Goal: Task Accomplishment & Management: Use online tool/utility

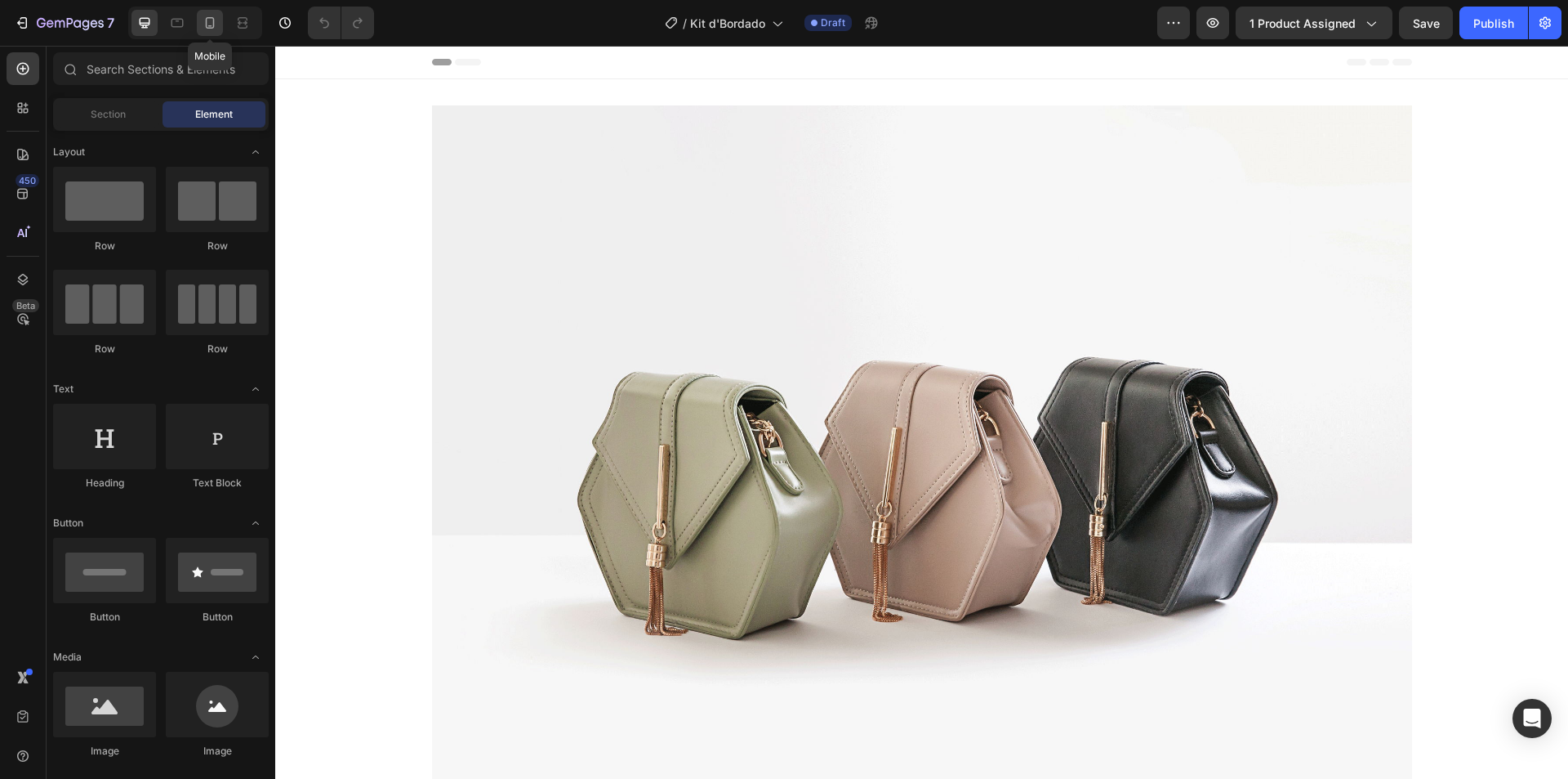
click at [200, 23] on div at bounding box center [209, 22] width 26 height 26
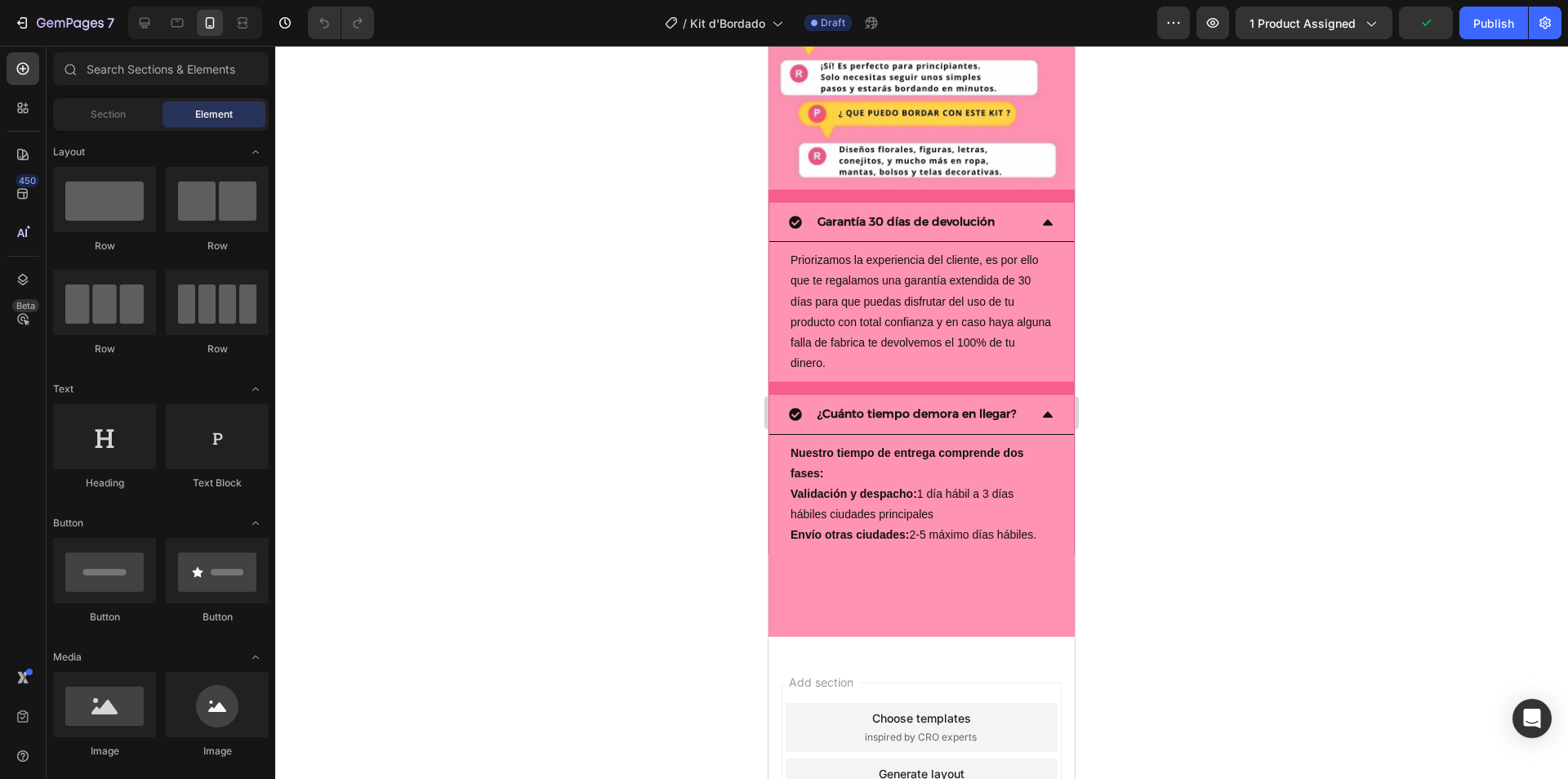
scroll to position [3078, 0]
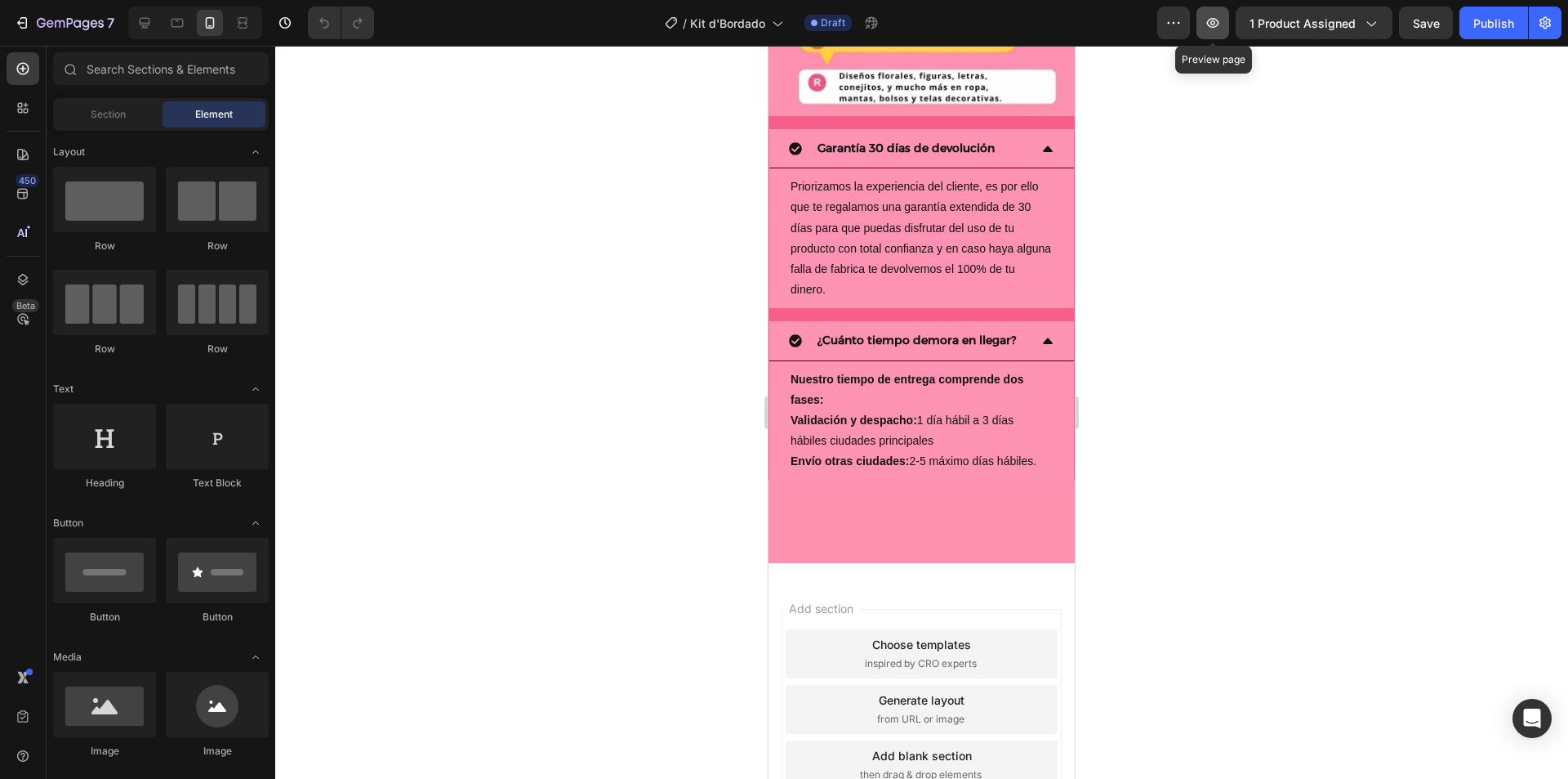
click at [1214, 33] on button "button" at bounding box center [1213, 22] width 33 height 33
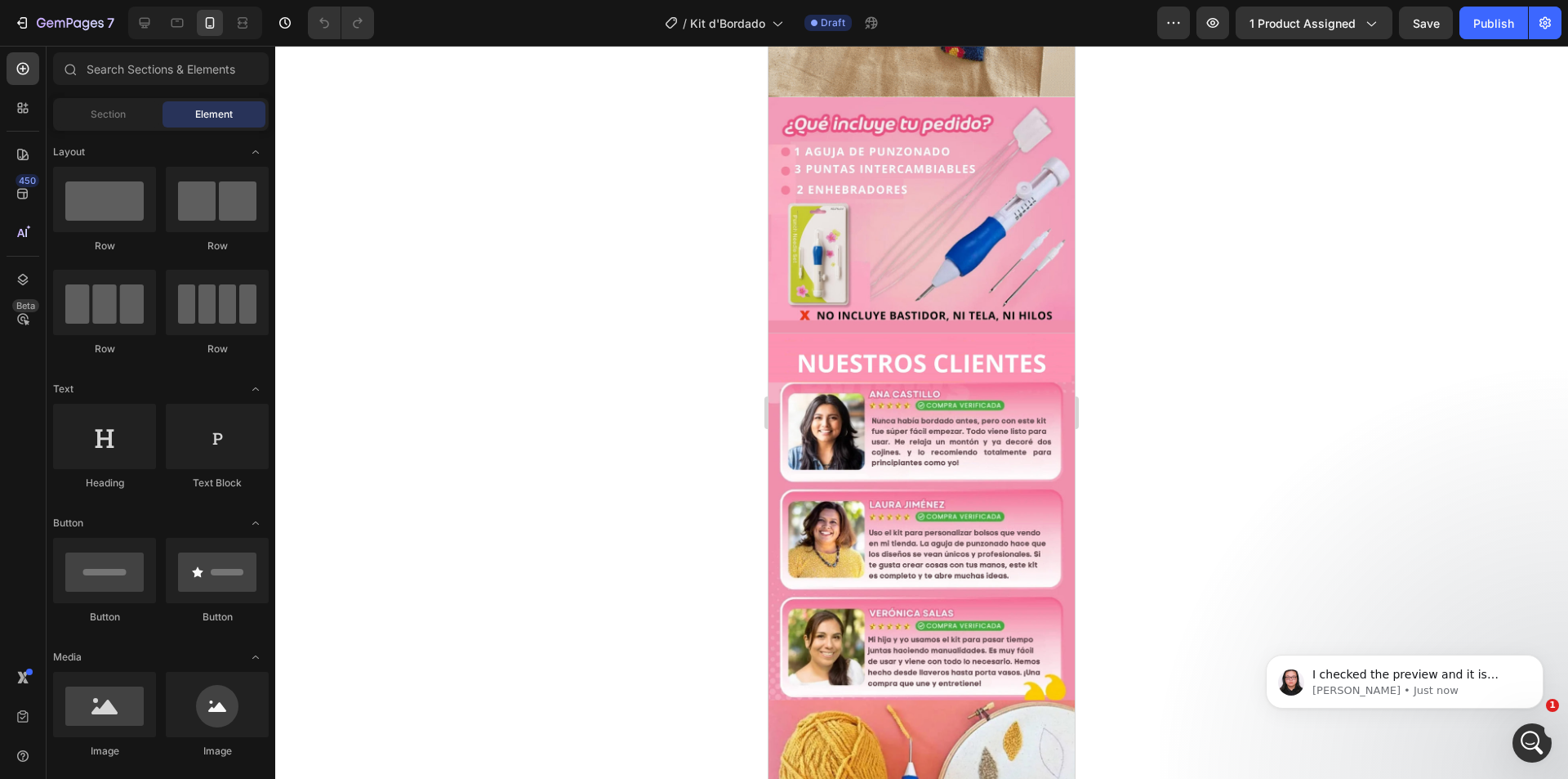
scroll to position [0, 0]
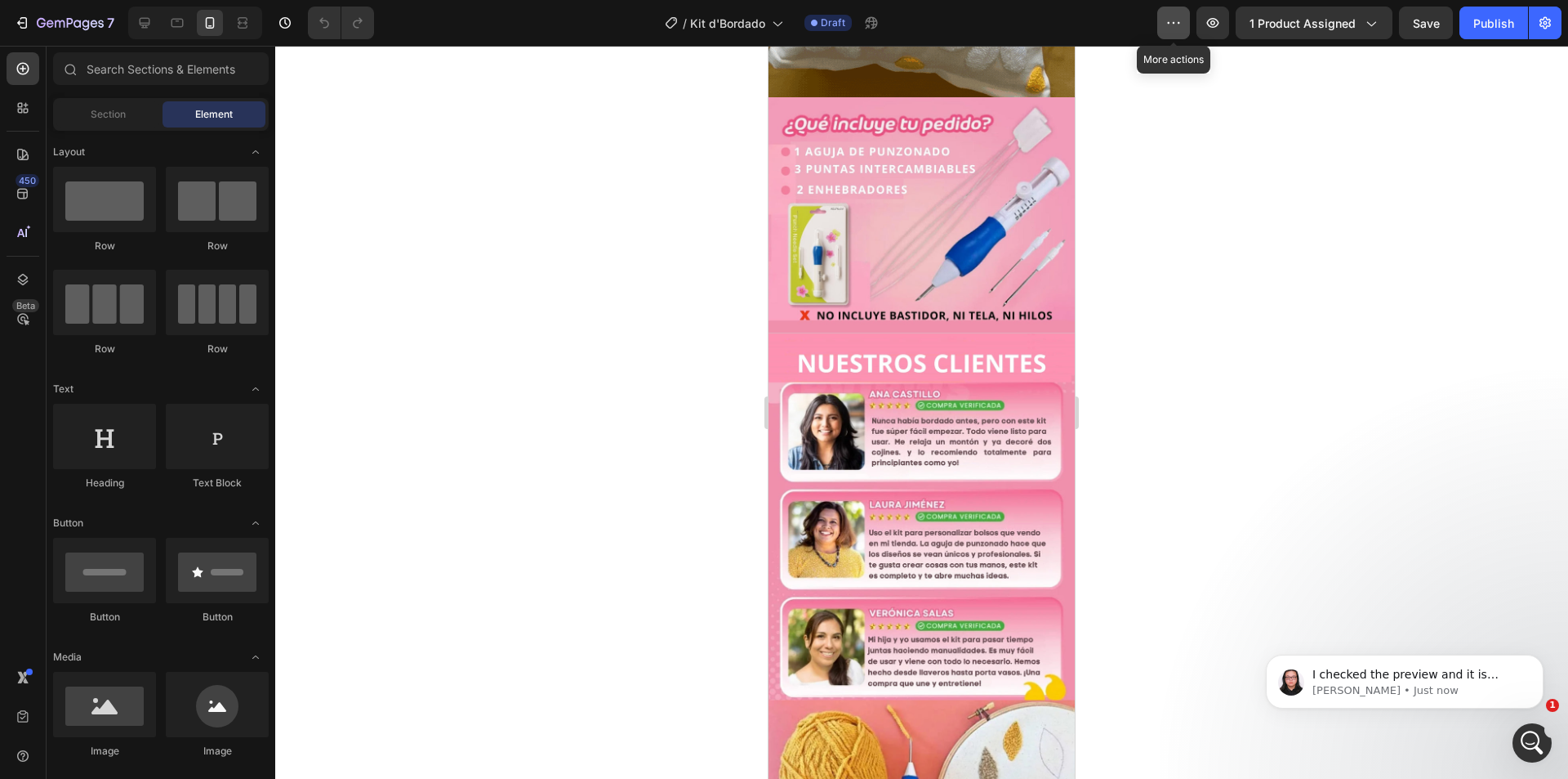
click at [1176, 35] on button "button" at bounding box center [1174, 22] width 33 height 33
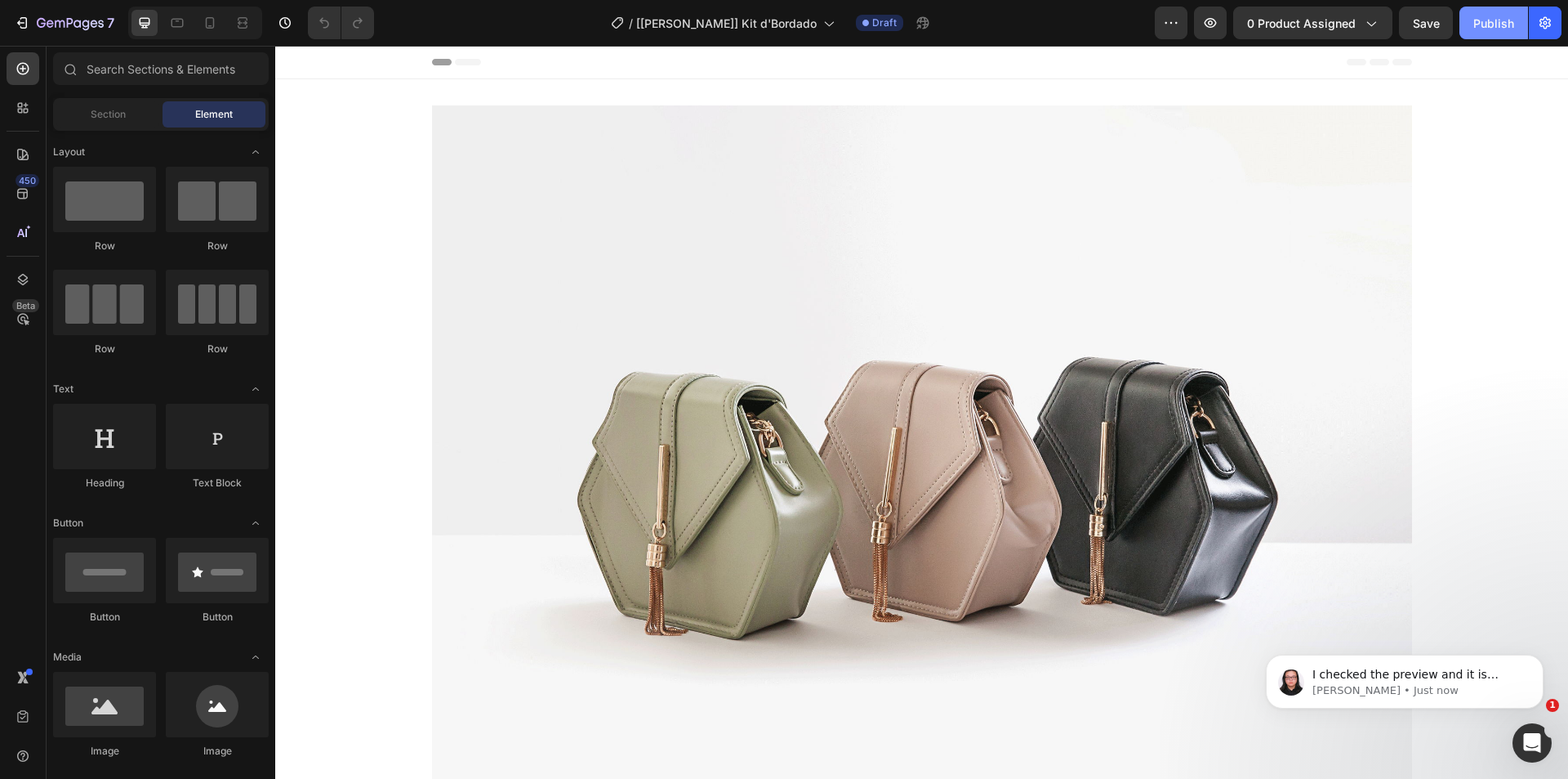
click at [1482, 34] on button "Publish" at bounding box center [1493, 22] width 69 height 33
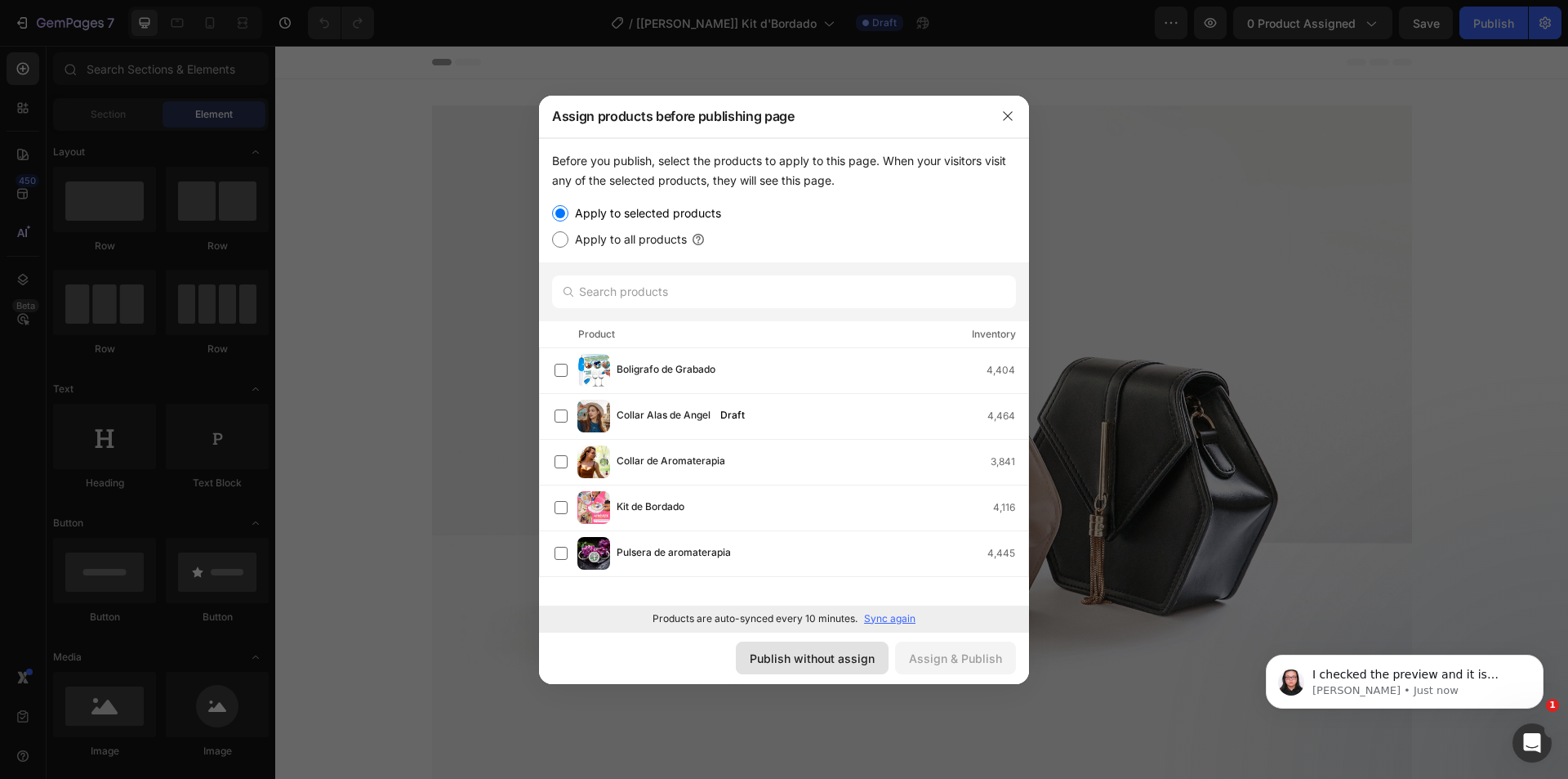
click at [844, 662] on div "Publish without assign" at bounding box center [812, 658] width 125 height 17
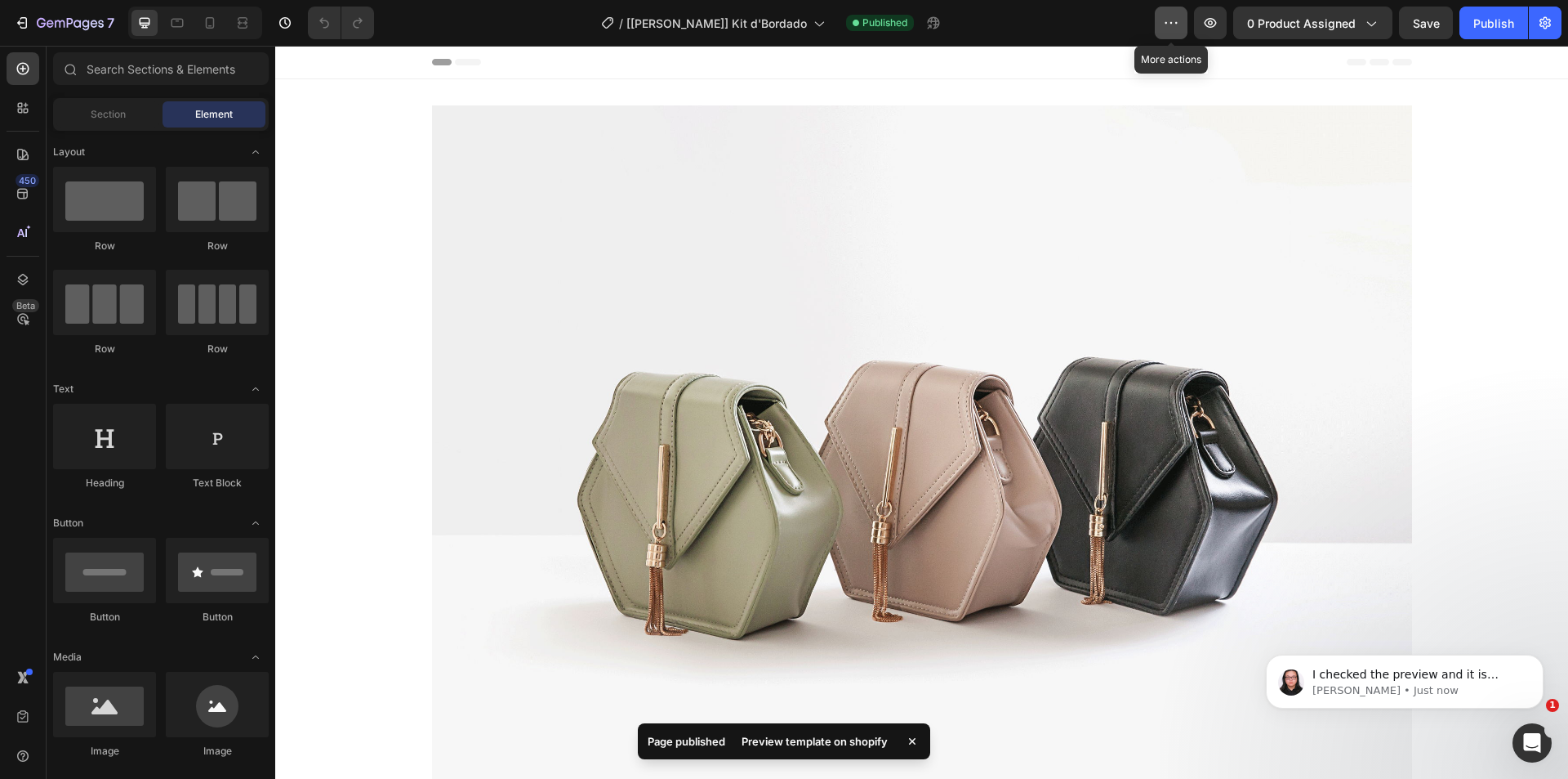
click at [1181, 32] on button "button" at bounding box center [1171, 22] width 33 height 33
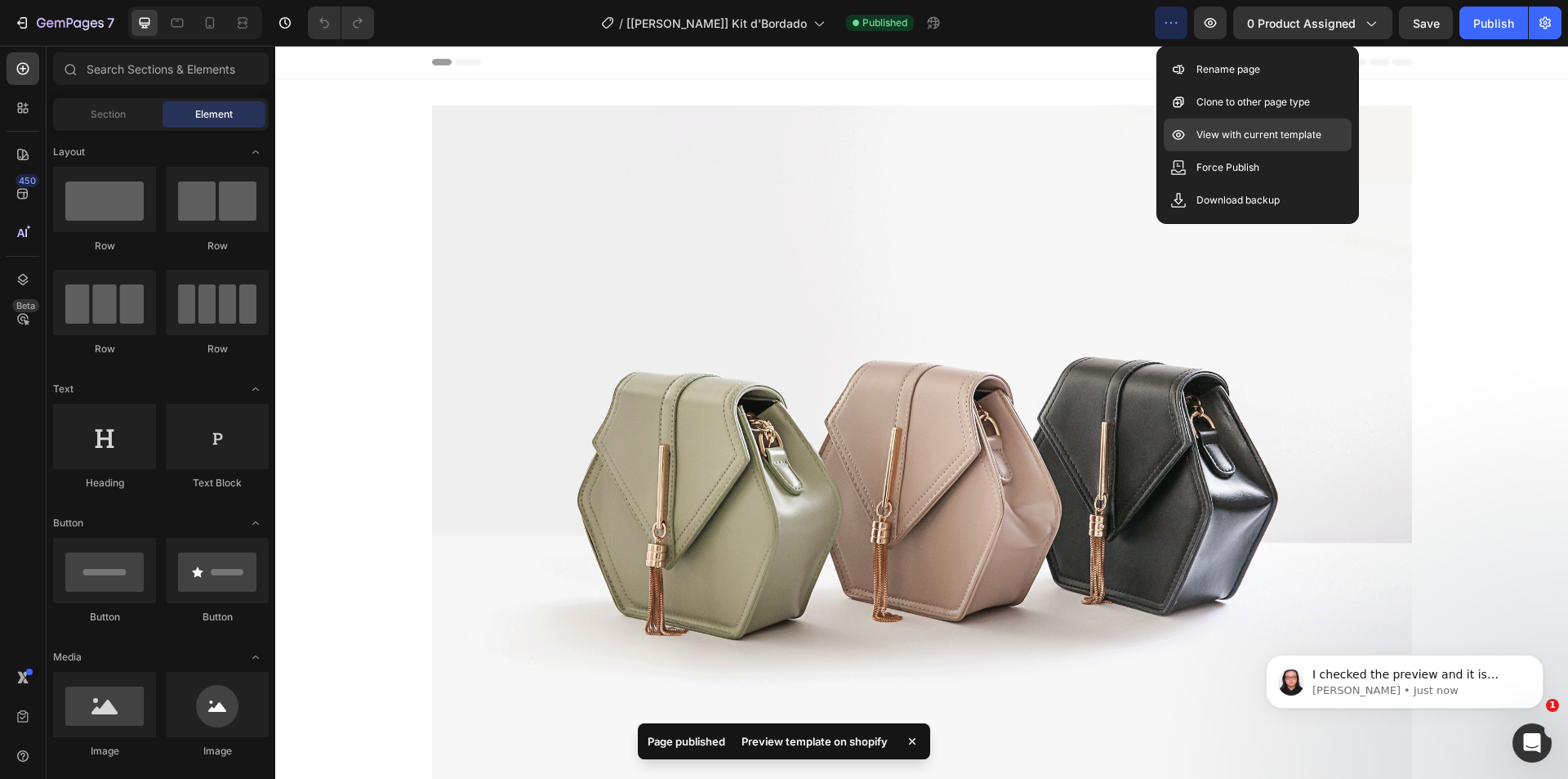
click at [1198, 139] on p "View with current template" at bounding box center [1259, 134] width 125 height 16
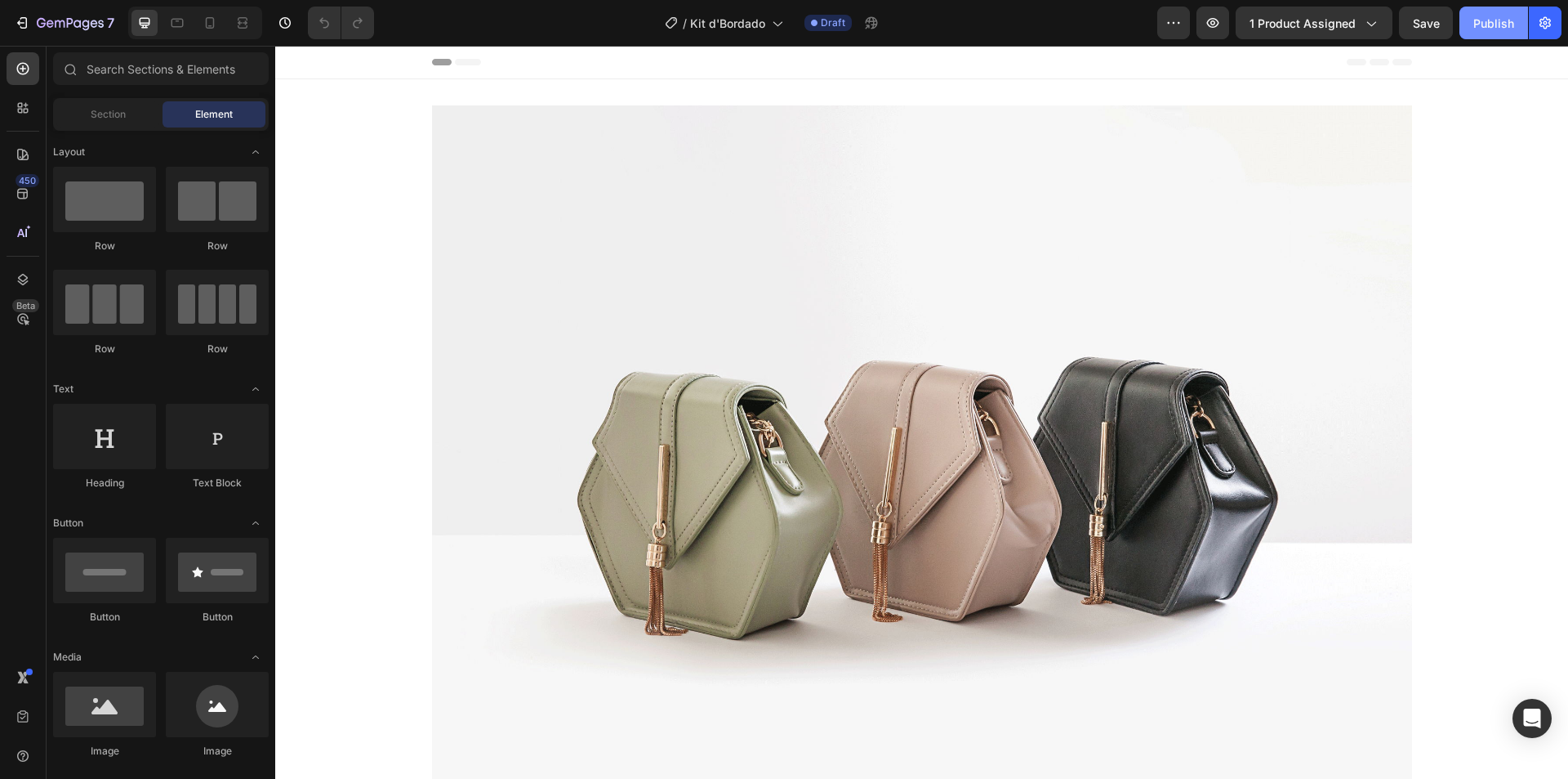
click at [1496, 21] on div "Publish" at bounding box center [1494, 23] width 41 height 17
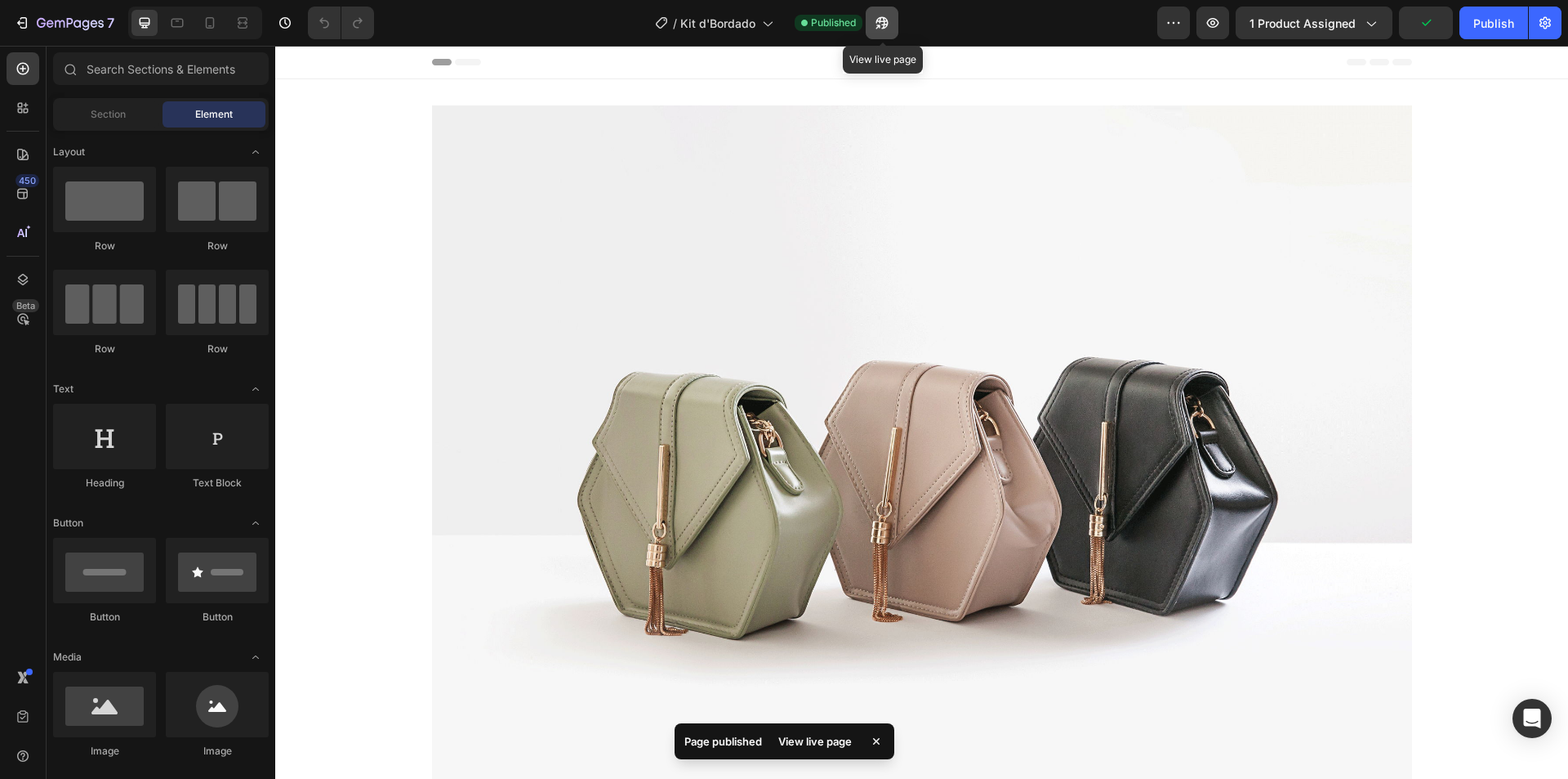
click at [882, 31] on button "button" at bounding box center [882, 22] width 33 height 33
click at [877, 25] on icon "button" at bounding box center [877, 27] width 4 height 4
